Goal: Information Seeking & Learning: Learn about a topic

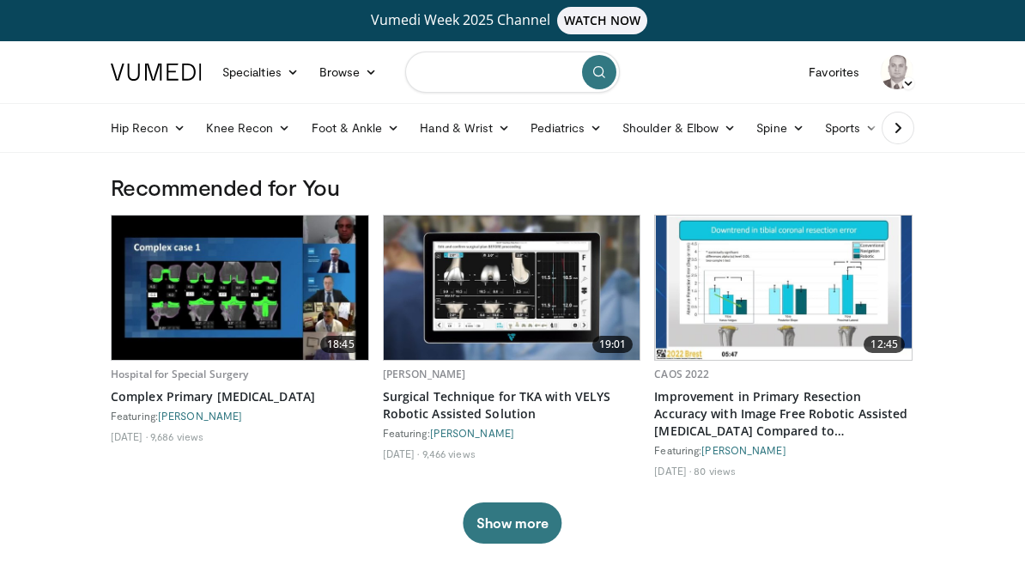
click at [540, 57] on input "Search topics, interventions" at bounding box center [512, 72] width 215 height 41
type input "*********"
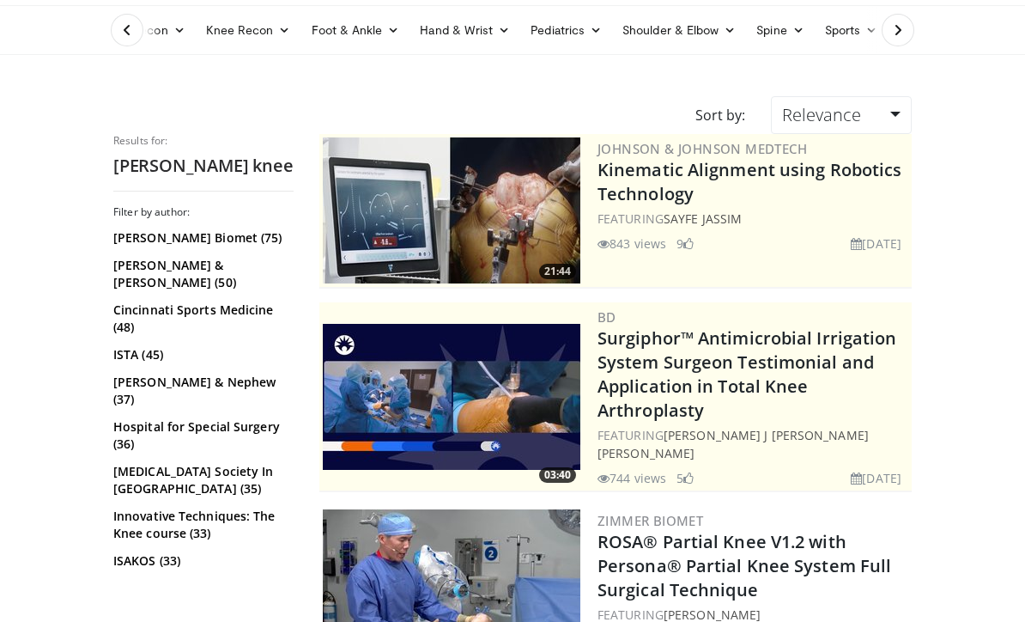
scroll to position [100, 0]
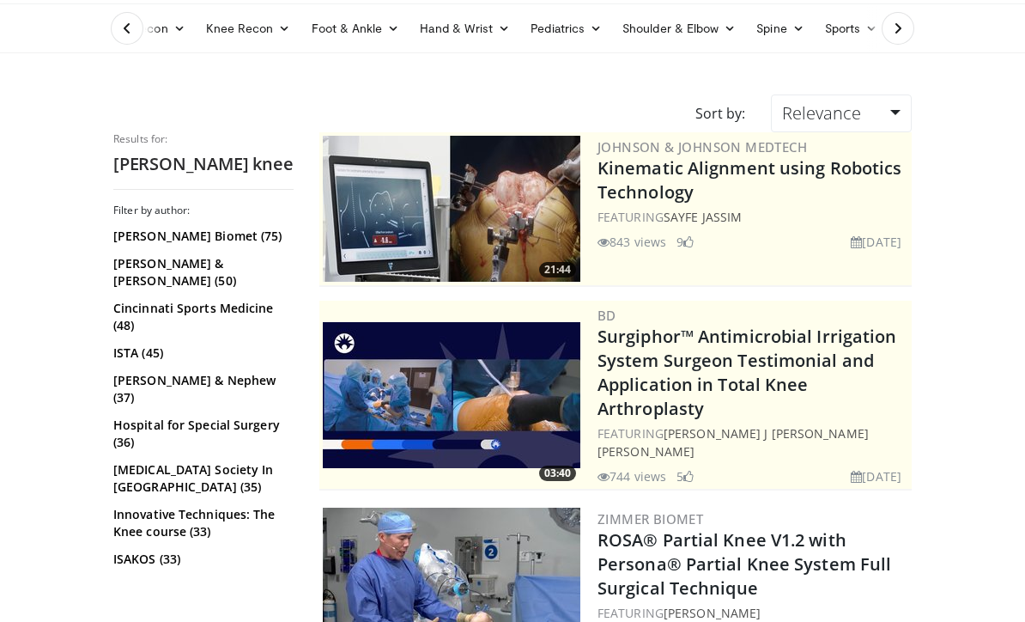
click at [126, 234] on link "[PERSON_NAME] Biomet (75)" at bounding box center [201, 236] width 176 height 17
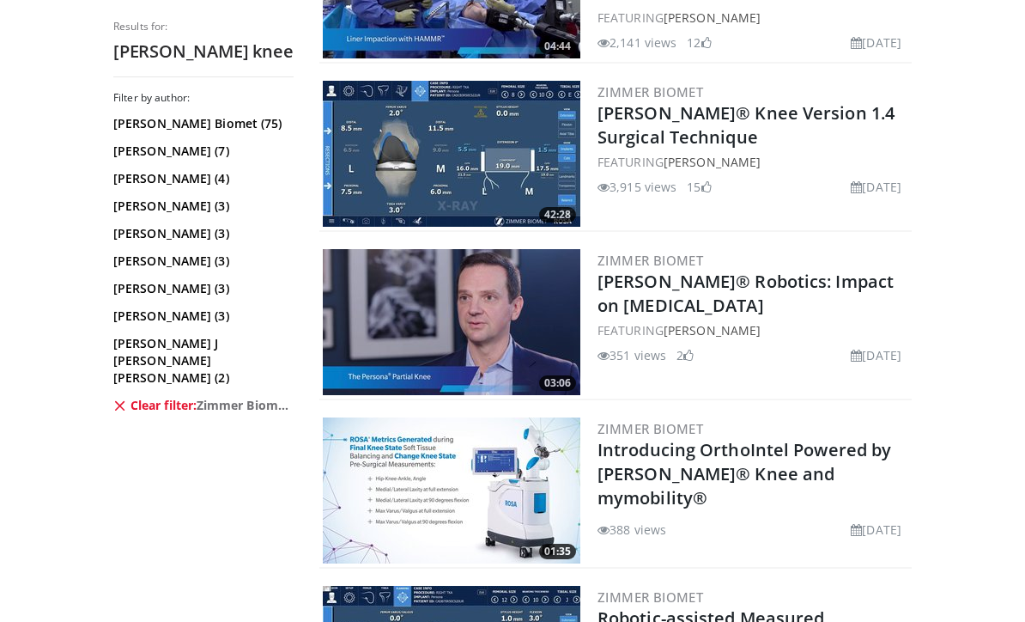
scroll to position [2022, 0]
click at [535, 135] on img at bounding box center [452, 155] width 258 height 146
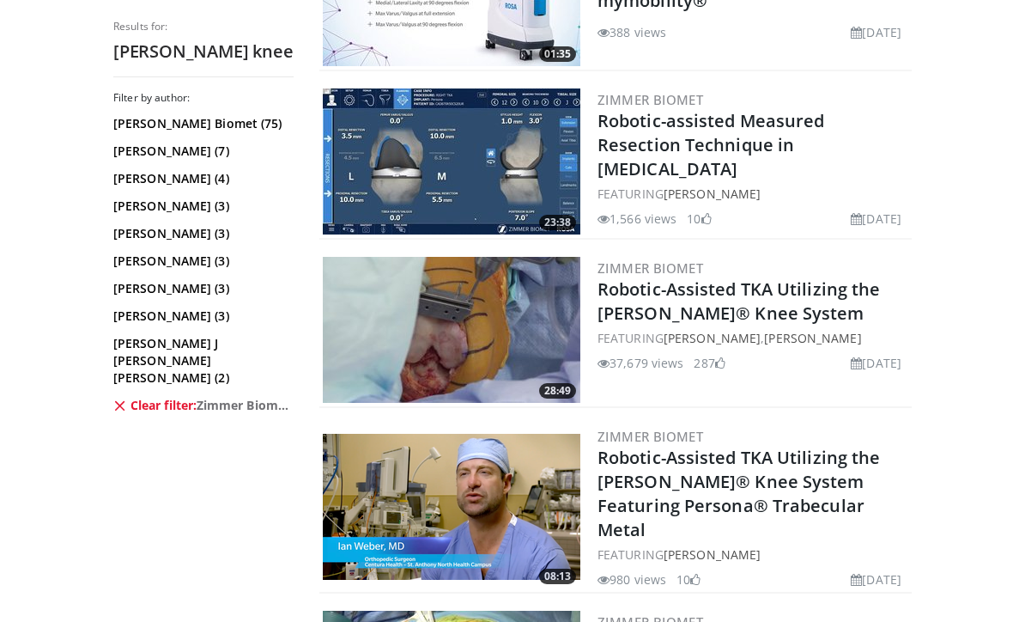
scroll to position [2529, 0]
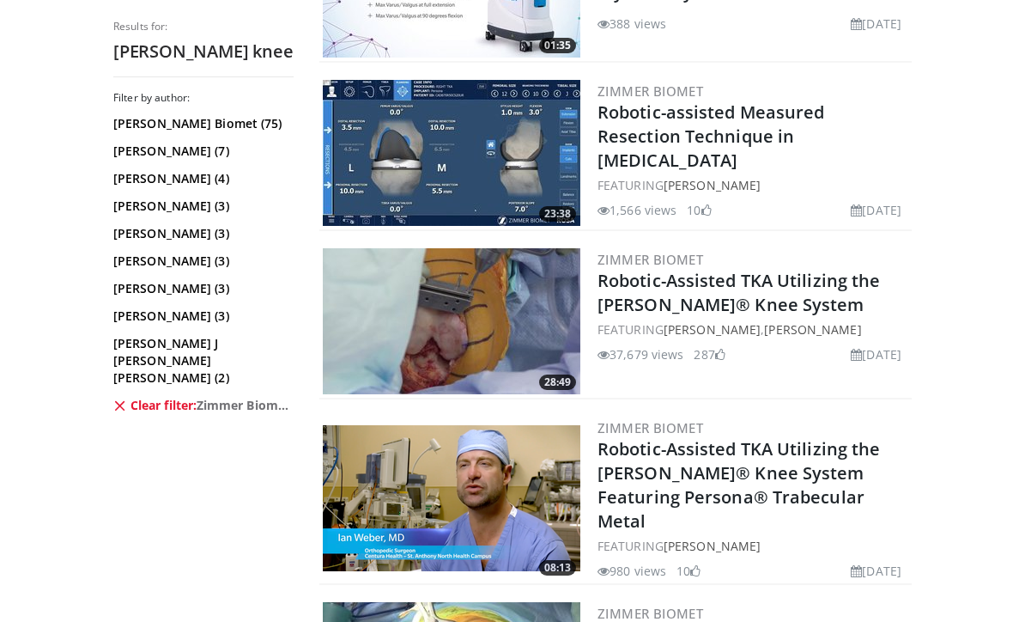
click at [527, 138] on img at bounding box center [452, 153] width 258 height 146
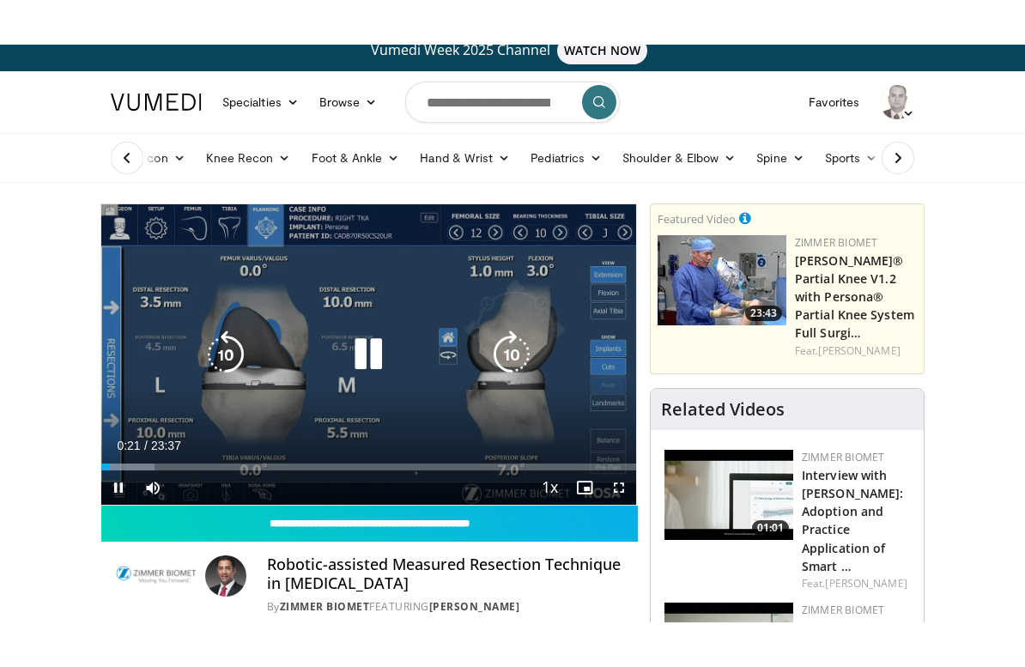
scroll to position [21, 0]
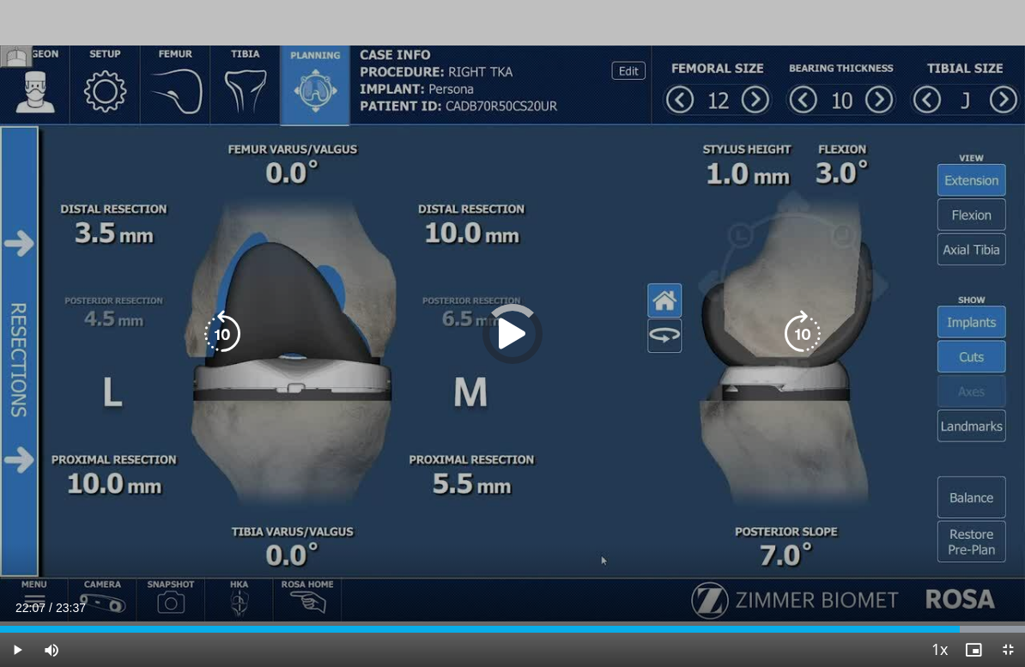
click at [961, 577] on div "Loaded : 100.00%" at bounding box center [512, 625] width 1025 height 16
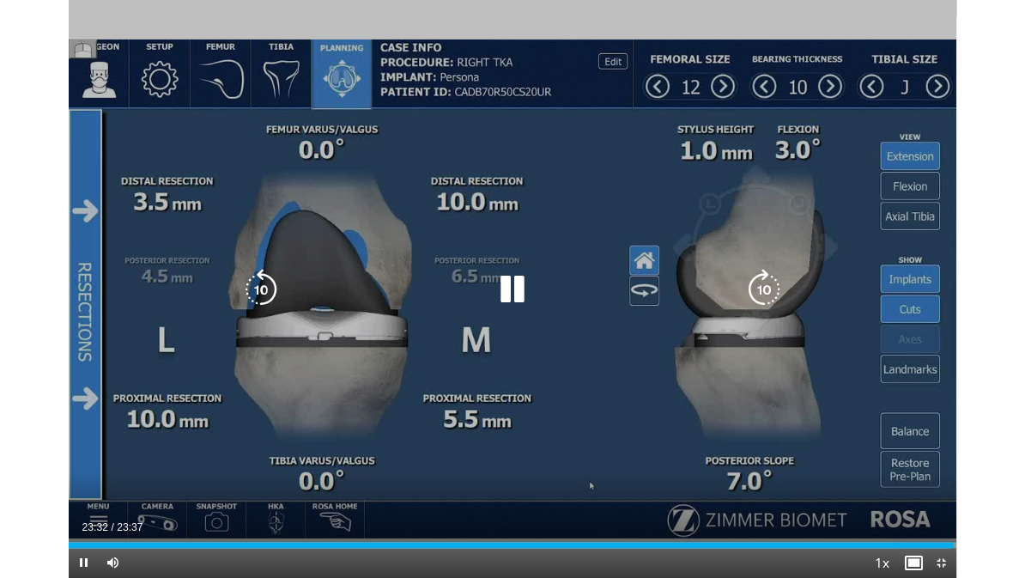
scroll to position [15, 0]
